Goal: Entertainment & Leisure: Consume media (video, audio)

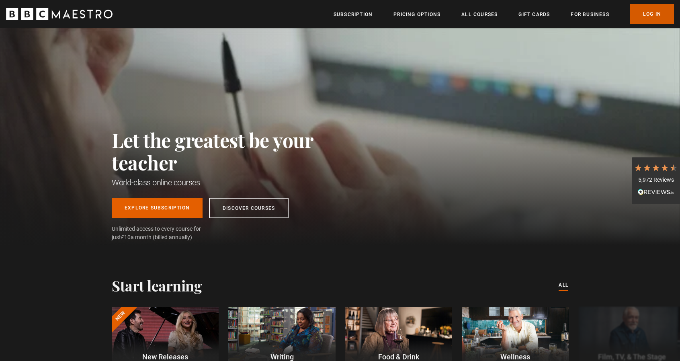
click at [662, 16] on link "Log In" at bounding box center [652, 14] width 44 height 20
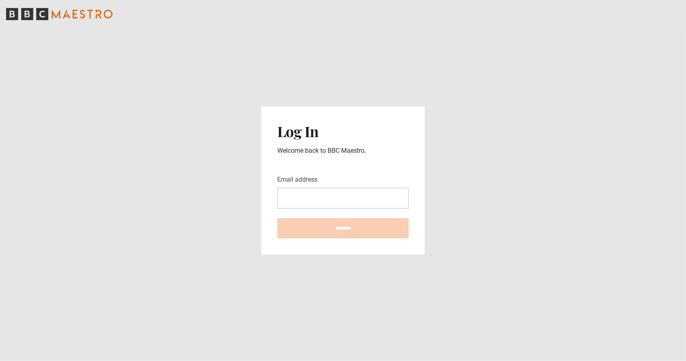
type input "**********"
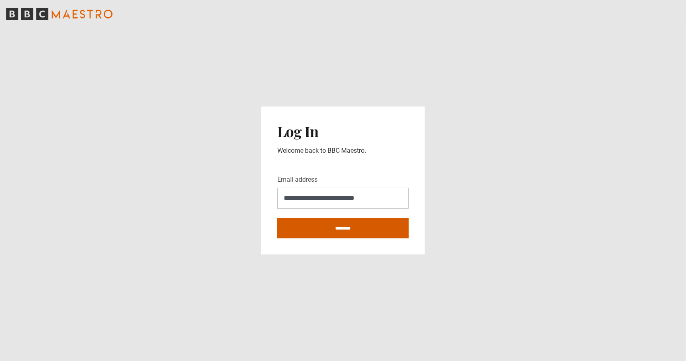
click at [338, 233] on input "********" at bounding box center [342, 228] width 131 height 20
type input "**********"
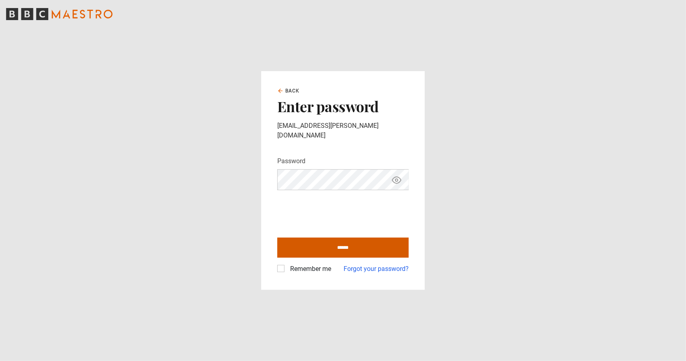
click at [320, 241] on input "******" at bounding box center [342, 247] width 131 height 20
type input "**********"
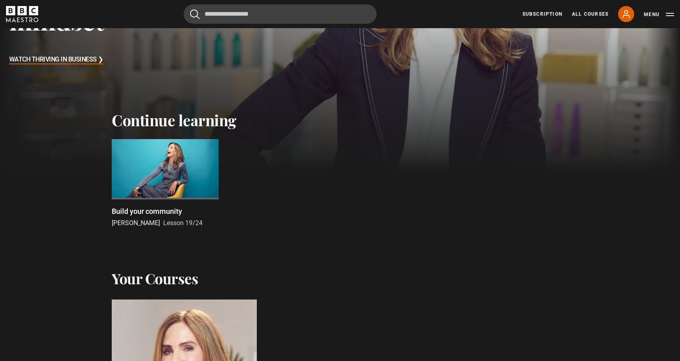
scroll to position [216, 0]
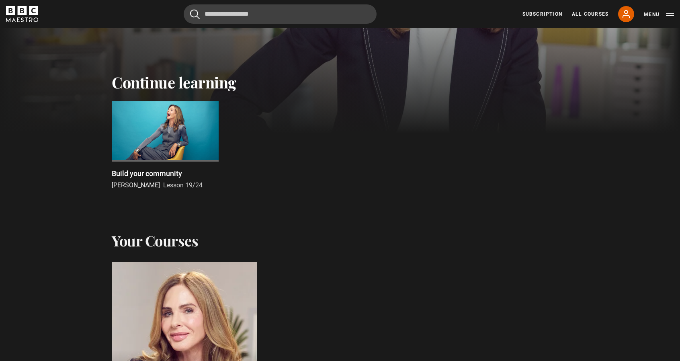
click at [187, 140] on div at bounding box center [165, 131] width 107 height 60
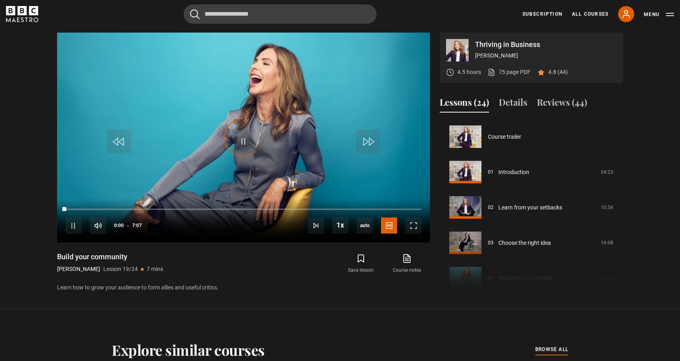
scroll to position [636, 0]
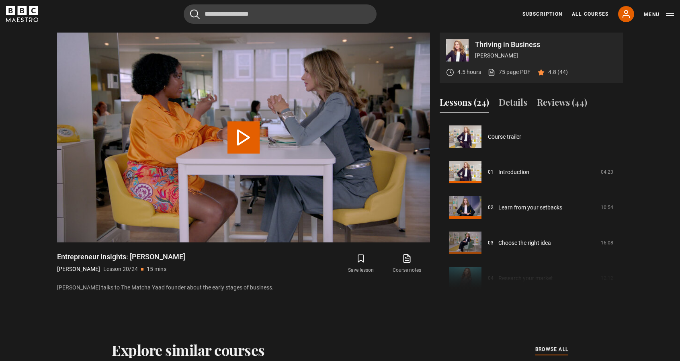
scroll to position [672, 0]
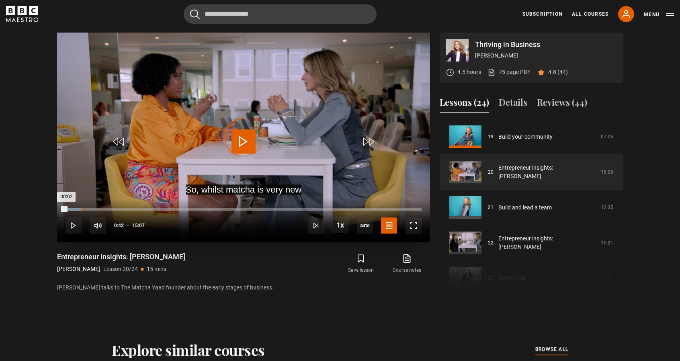
click at [82, 208] on div "00:42" at bounding box center [82, 209] width 1 height 2
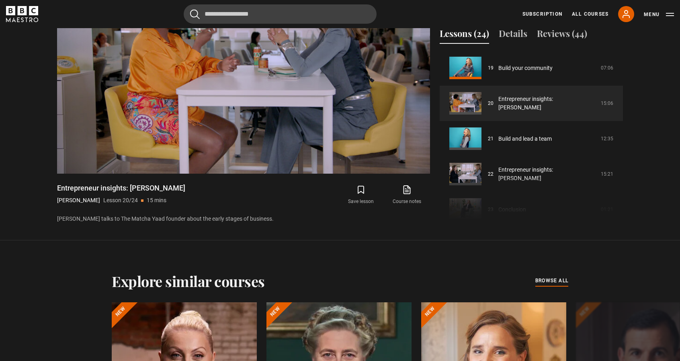
scroll to position [447, 0]
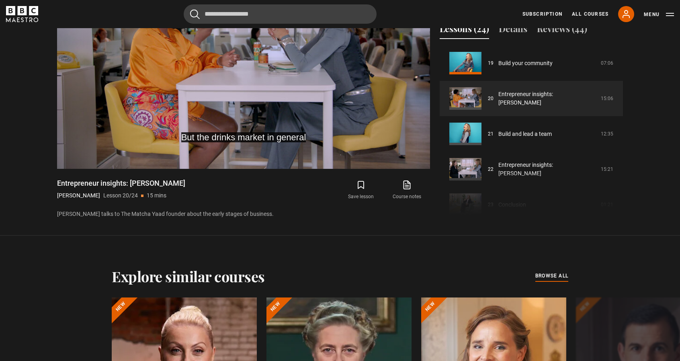
drag, startPoint x: 619, startPoint y: 178, endPoint x: 628, endPoint y: 152, distance: 27.2
click at [628, 152] on div "Thriving in Business Trinny Woodall 4.5 hours 75 page PDF (opens in new tab) 4.…" at bounding box center [340, 89] width 578 height 260
click at [623, 152] on div "Thriving in Business Trinny Woodall 4.5 hours 75 page PDF (opens in new tab) 4.…" at bounding box center [340, 89] width 578 height 260
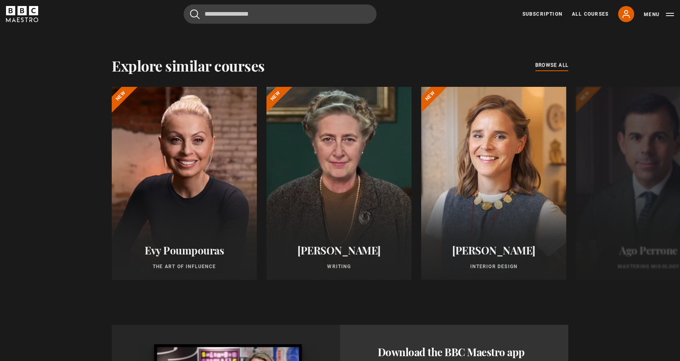
scroll to position [672, 0]
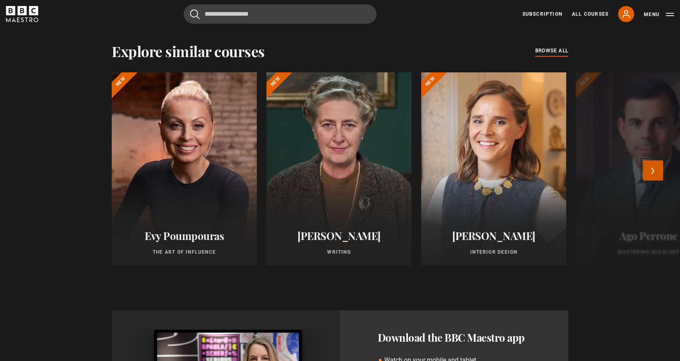
click at [655, 165] on button "Next" at bounding box center [653, 170] width 20 height 20
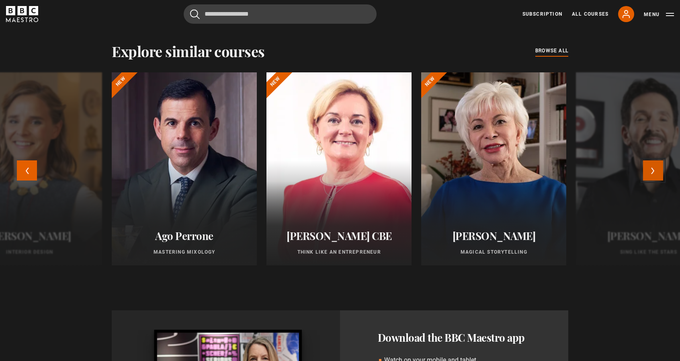
click at [655, 165] on button "Next" at bounding box center [653, 170] width 20 height 20
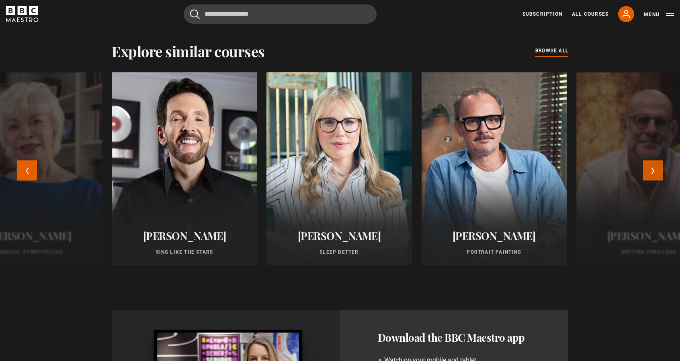
click at [655, 165] on button "Next" at bounding box center [653, 170] width 20 height 20
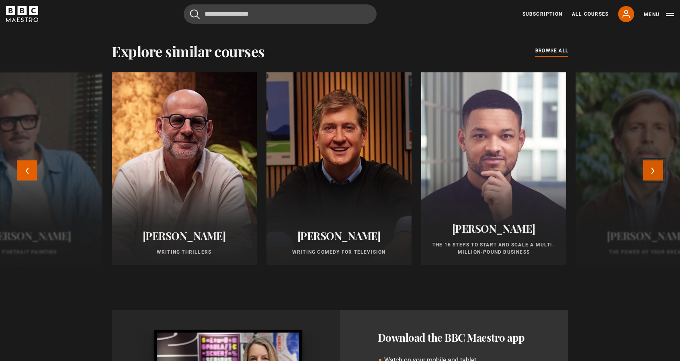
click at [655, 165] on button "Next" at bounding box center [653, 170] width 20 height 20
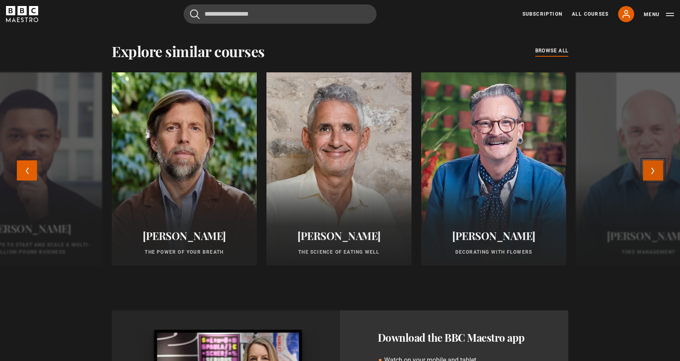
click at [655, 165] on button "Next" at bounding box center [653, 170] width 20 height 20
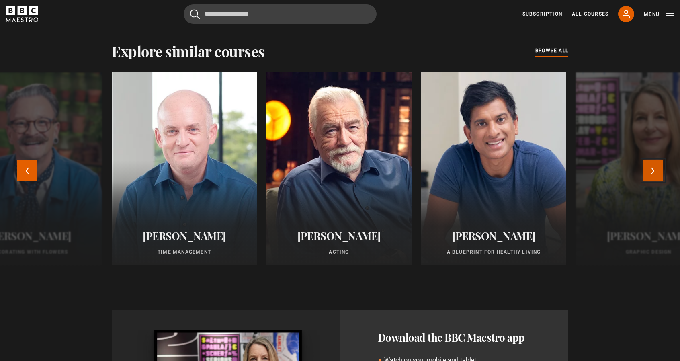
click at [655, 165] on button "Next" at bounding box center [653, 170] width 20 height 20
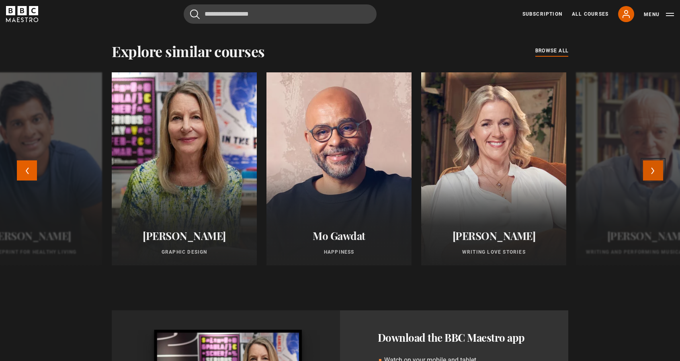
click at [655, 165] on button "Next" at bounding box center [653, 170] width 20 height 20
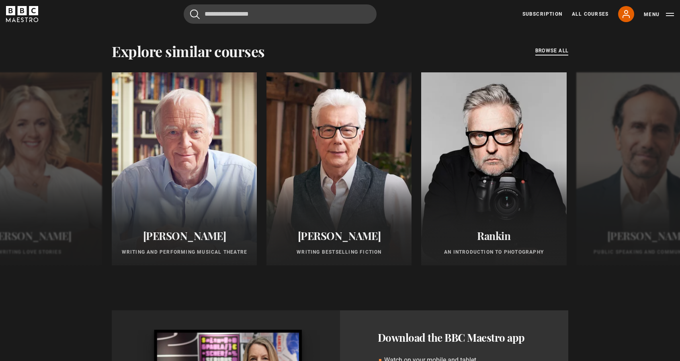
click at [557, 51] on span "browse all" at bounding box center [551, 51] width 33 height 8
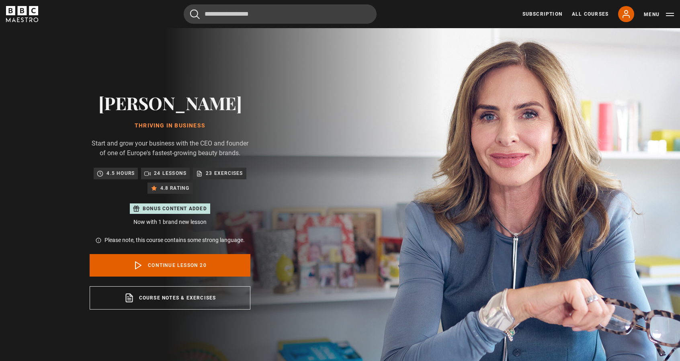
scroll to position [672, 0]
click at [185, 274] on link "Continue lesson 20" at bounding box center [170, 265] width 161 height 22
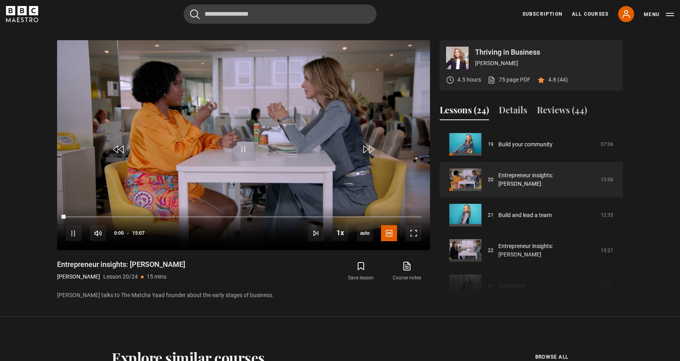
scroll to position [373, 0]
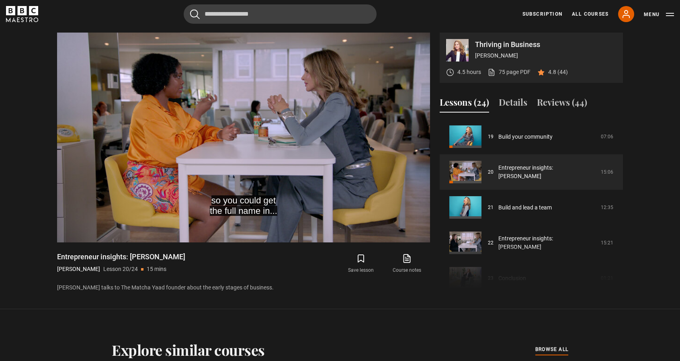
click at [281, 284] on p "[PERSON_NAME] talks to The Matcha Yaad founder about the early stages of busine…" at bounding box center [243, 287] width 373 height 8
click at [250, 301] on section "Thriving in Business [PERSON_NAME] 4.5 hours 75 page PDF (opens in new tab) 4.8…" at bounding box center [340, 154] width 680 height 308
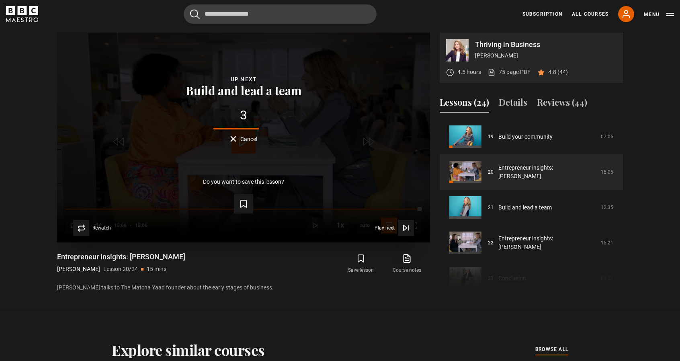
click at [236, 139] on button "Cancel" at bounding box center [243, 139] width 27 height 6
